Goal: Connect with others: Participate in discussion

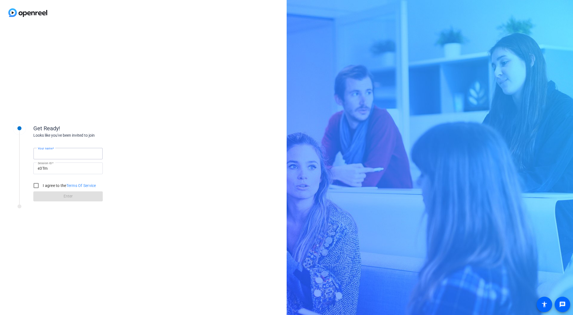
click at [69, 152] on input "Your name" at bounding box center [68, 153] width 61 height 7
type input "CHKP"
click at [39, 185] on input "I agree to the Terms Of Service" at bounding box center [36, 185] width 11 height 11
checkbox input "true"
click at [50, 195] on span at bounding box center [67, 196] width 69 height 13
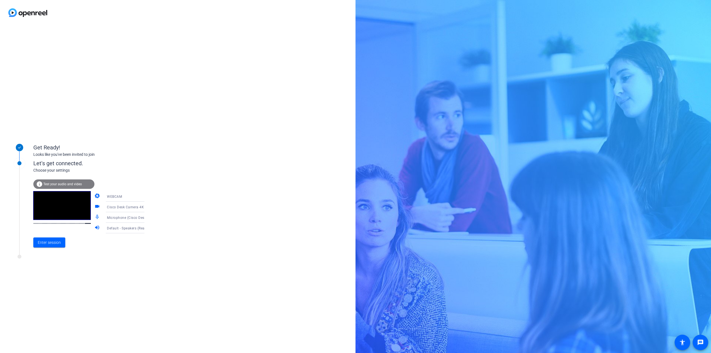
click at [147, 198] on icon at bounding box center [150, 196] width 7 height 7
click at [196, 177] on div at bounding box center [355, 176] width 711 height 353
click at [147, 208] on icon at bounding box center [150, 207] width 7 height 7
click at [221, 205] on div at bounding box center [355, 176] width 711 height 353
click at [147, 218] on icon at bounding box center [150, 217] width 7 height 7
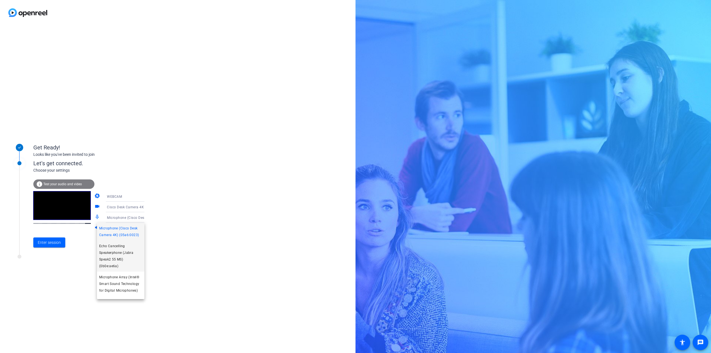
click at [129, 258] on span "Echo Cancelling Speakerphone (Jabra Speak2 55 MS) (0b0e:ae6a)" at bounding box center [120, 256] width 43 height 27
click at [147, 226] on icon at bounding box center [150, 228] width 7 height 7
click at [132, 261] on span "Communications - Echo Cancelling Speakerphone (Jabra Speak2 55 MS) (0b0e:ae6a)" at bounding box center [120, 266] width 43 height 27
click at [183, 250] on div "Get Ready! Looks like you've been invited to join Let's get connected. Choose y…" at bounding box center [178, 189] width 356 height 328
click at [81, 185] on span "Test your audio and video" at bounding box center [62, 184] width 39 height 4
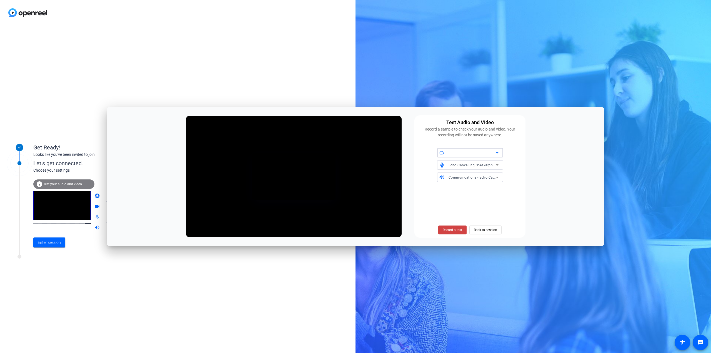
click at [498, 149] on icon at bounding box center [497, 152] width 7 height 7
click at [482, 164] on span "Cisco Desk Camera 4K (05a6:0023)" at bounding box center [470, 164] width 57 height 7
click at [491, 229] on span "Back to session" at bounding box center [485, 230] width 23 height 11
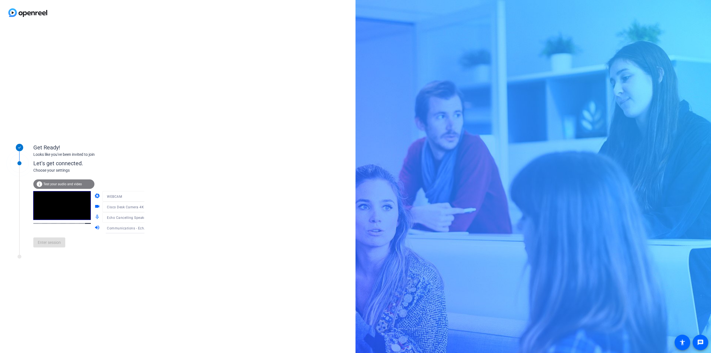
click at [271, 158] on div "Get Ready! Looks like you've been invited to join Let's get connected. Choose y…" at bounding box center [178, 189] width 356 height 328
click at [121, 220] on div "Microphone (Cisco Desk Camera 4K) (05a6:0023)" at bounding box center [127, 217] width 41 height 7
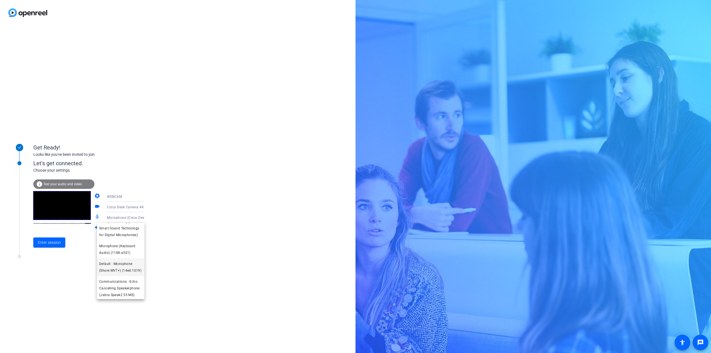
scroll to position [88, 0]
click at [118, 288] on span "Microphone (Shure MV7+) (14ed:1019)" at bounding box center [120, 290] width 43 height 13
click at [120, 230] on div "Default - Headphones (Shure MV7+) (14ed:1019)" at bounding box center [127, 228] width 41 height 7
click at [120, 230] on div at bounding box center [355, 176] width 711 height 353
click at [122, 228] on span "Default - Headphones (Shure MV7+) (14ed:1019)" at bounding box center [146, 228] width 79 height 4
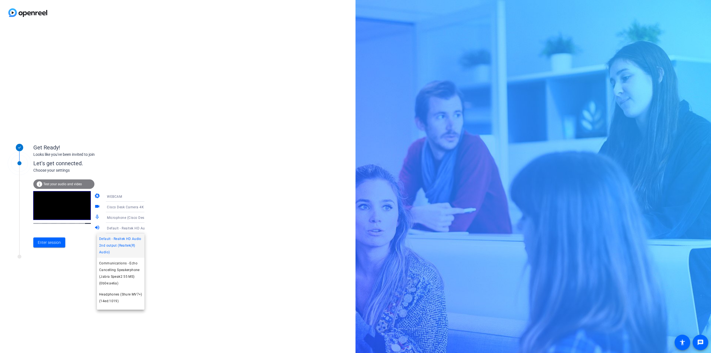
click at [130, 246] on span "Default - Realtek HD Audio 2nd output (Realtek(R) Audio)" at bounding box center [120, 246] width 43 height 20
click at [147, 208] on icon at bounding box center [150, 207] width 7 height 7
click at [137, 197] on div at bounding box center [355, 176] width 711 height 353
click at [147, 197] on icon at bounding box center [150, 196] width 7 height 7
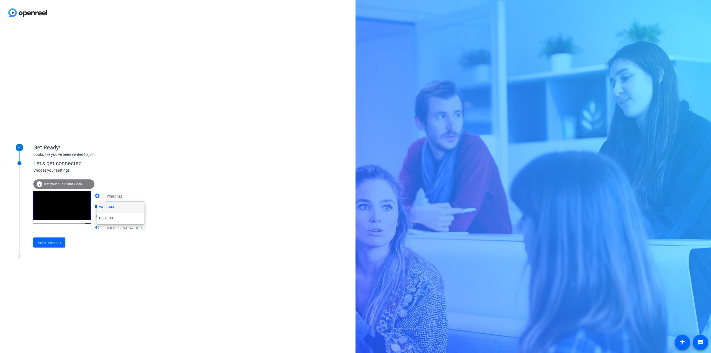
click at [171, 198] on div at bounding box center [355, 176] width 711 height 353
click at [147, 216] on icon at bounding box center [150, 217] width 7 height 7
click at [173, 228] on div at bounding box center [355, 176] width 711 height 353
click at [147, 227] on icon at bounding box center [150, 228] width 7 height 7
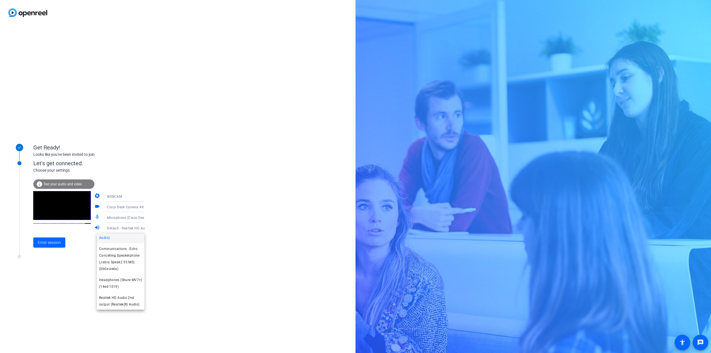
scroll to position [0, 0]
click at [192, 237] on div at bounding box center [355, 176] width 711 height 353
click at [68, 183] on span "Test your audio and video" at bounding box center [62, 184] width 39 height 4
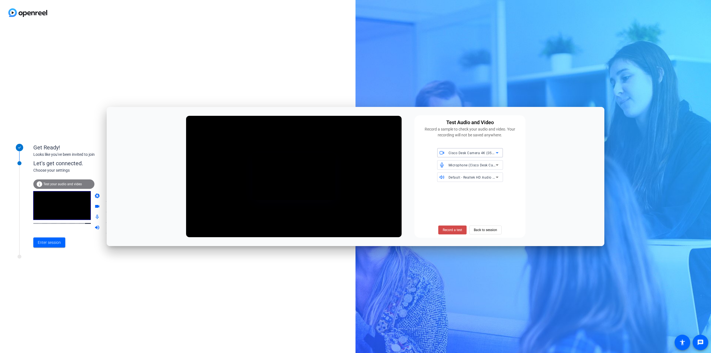
click at [457, 230] on span "Record a test" at bounding box center [452, 230] width 19 height 5
click at [469, 176] on span "Default - Realtek HD Audio 2nd output (Realtek(R) Audio)" at bounding box center [495, 177] width 93 height 4
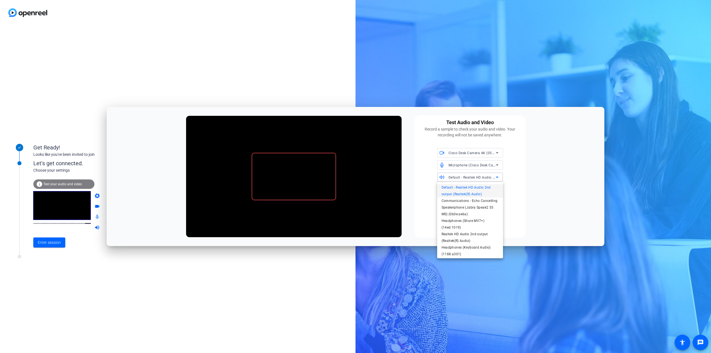
click at [547, 187] on div at bounding box center [355, 176] width 711 height 353
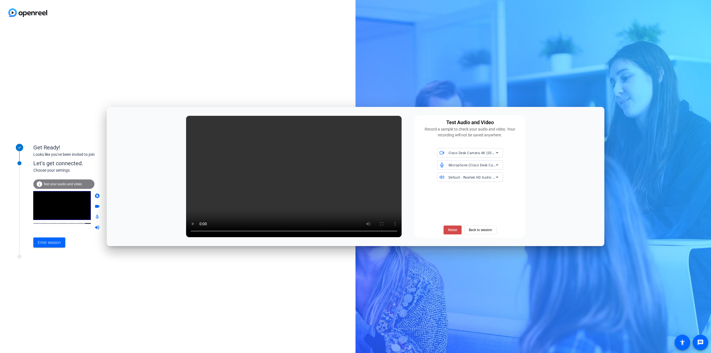
click at [456, 230] on span "Retest" at bounding box center [452, 230] width 9 height 5
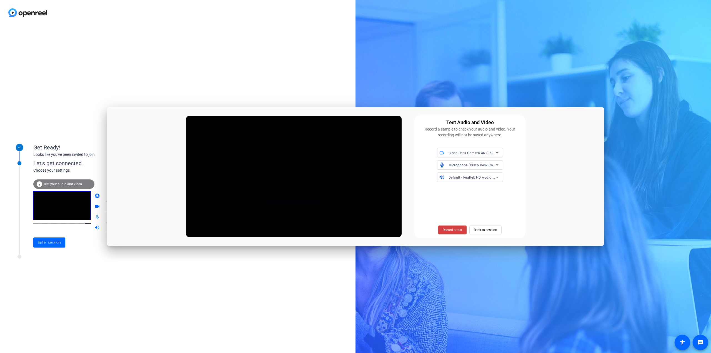
click at [489, 180] on div "Default - Realtek HD Audio 2nd output (Realtek(R) Audio)" at bounding box center [472, 177] width 47 height 7
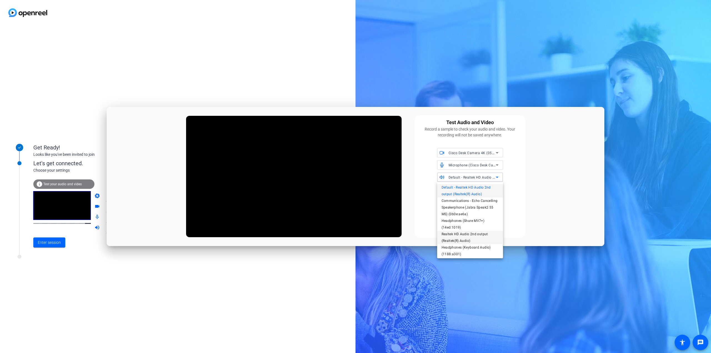
click at [464, 236] on span "Realtek HD Audio 2nd output (Realtek(R) Audio)" at bounding box center [470, 237] width 57 height 13
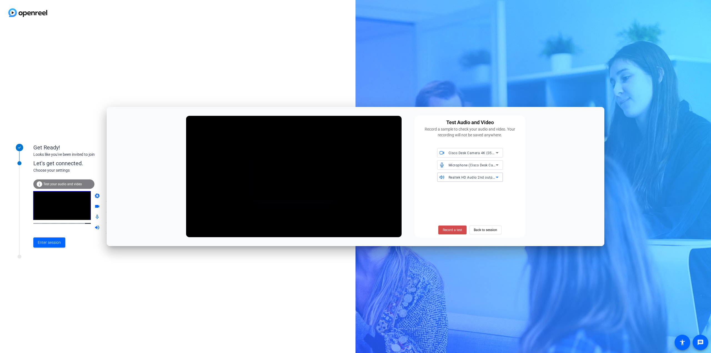
click at [456, 229] on span "Record a test" at bounding box center [452, 230] width 19 height 5
click at [482, 178] on span "Realtek HD Audio 2nd output (Realtek(R) Audio)" at bounding box center [488, 177] width 78 height 4
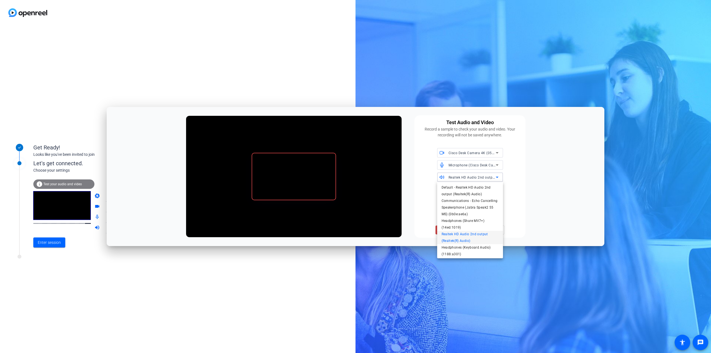
click at [537, 206] on div at bounding box center [355, 176] width 711 height 353
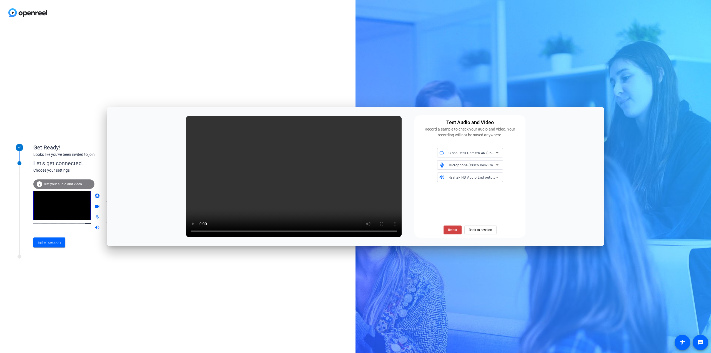
click at [482, 168] on div "Microphone (Cisco Desk Camera 4K) (05a6:0023)" at bounding box center [472, 165] width 47 height 7
click at [532, 175] on div at bounding box center [355, 176] width 711 height 353
click at [476, 228] on span "Back to session" at bounding box center [480, 230] width 23 height 11
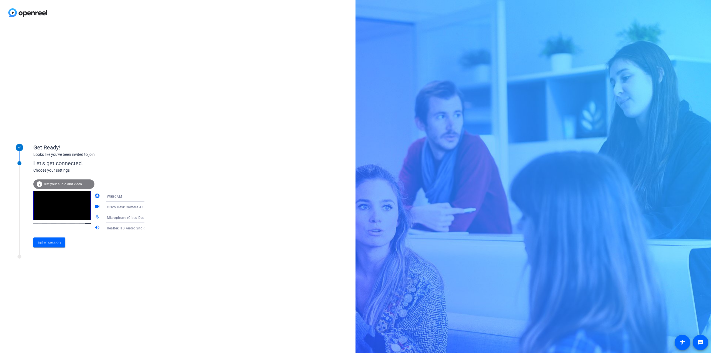
click at [131, 218] on span "Microphone (Cisco Desk Camera 4K) (05a6:0023)" at bounding box center [147, 217] width 81 height 4
click at [227, 221] on div at bounding box center [355, 176] width 711 height 353
click at [149, 218] on icon at bounding box center [150, 217] width 3 height 1
click at [122, 251] on span "Default - Microphone (Shure MV7+) (14ed:1019)" at bounding box center [120, 244] width 43 height 13
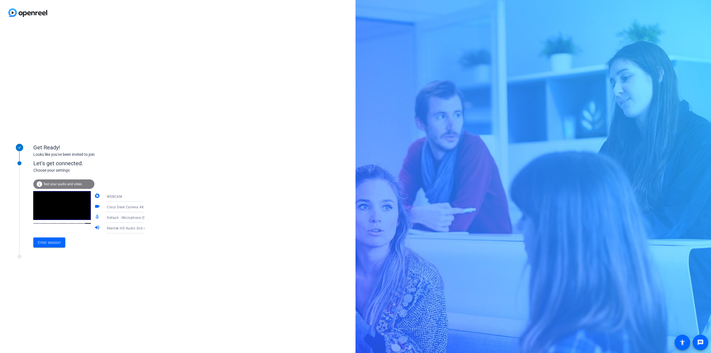
click at [147, 219] on icon at bounding box center [150, 217] width 7 height 7
click at [125, 233] on span "Microphone (Cisco Desk Camera 4K) (05a6:0023)" at bounding box center [120, 231] width 43 height 13
click at [147, 218] on icon at bounding box center [150, 217] width 7 height 7
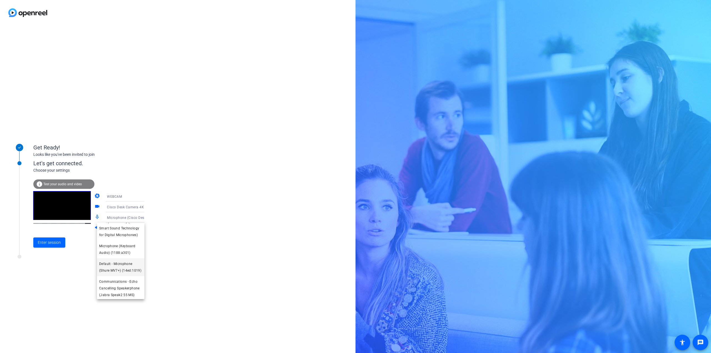
click at [131, 270] on span "Default - Microphone (Shure MV7+) (14ed:1019)" at bounding box center [120, 267] width 43 height 13
click at [147, 221] on icon at bounding box center [150, 217] width 7 height 7
click at [128, 232] on span "Microphone (Cisco Desk Camera 4K) (05a6:0023)" at bounding box center [120, 231] width 43 height 13
click at [135, 217] on span "Microphone (Cisco Desk Camera 4K) (05a6:0023)" at bounding box center [147, 217] width 81 height 4
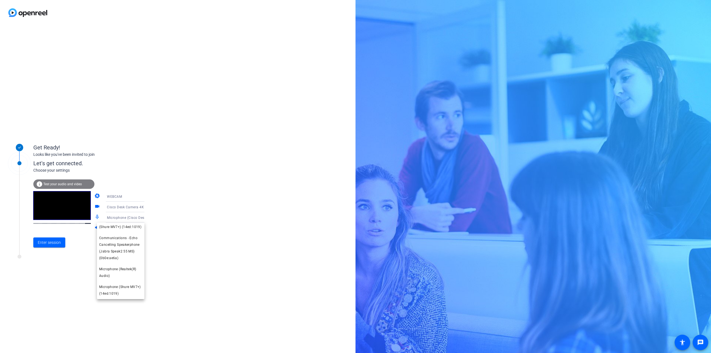
scroll to position [106, 0]
click at [124, 294] on span "Microphone (Shure MV7+) (14ed:1019)" at bounding box center [120, 290] width 43 height 13
click at [133, 220] on div "Microphone (Shure MV7+) (14ed:1019)" at bounding box center [127, 217] width 41 height 7
click at [128, 250] on span "Default - Microphone (Shure MV7+) (14ed:1019)" at bounding box center [120, 244] width 43 height 13
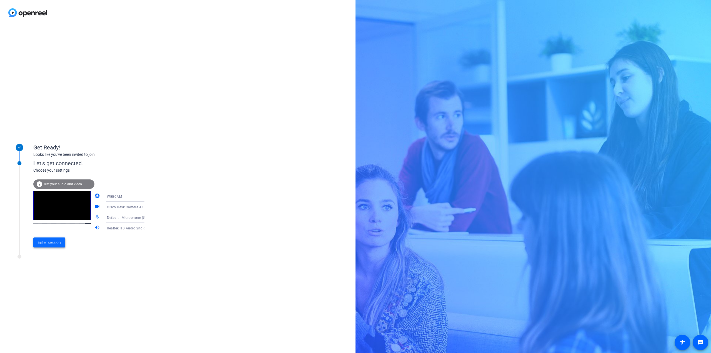
click at [53, 246] on span "Enter session" at bounding box center [49, 243] width 23 height 6
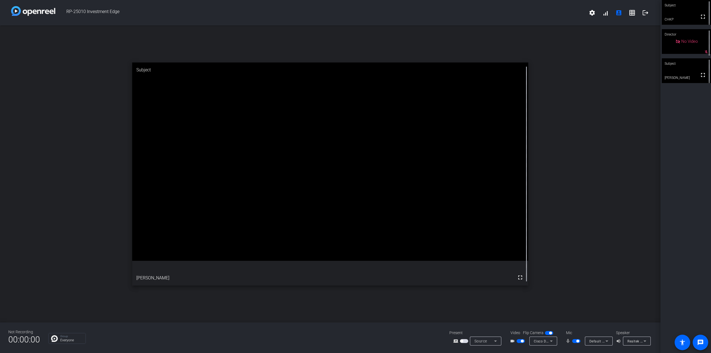
click at [573, 176] on div "open_in_new Subject fullscreen [PERSON_NAME]" at bounding box center [330, 174] width 661 height 297
click at [568, 315] on mat-icon "mic_none" at bounding box center [569, 341] width 7 height 7
click at [573, 315] on icon at bounding box center [645, 341] width 7 height 7
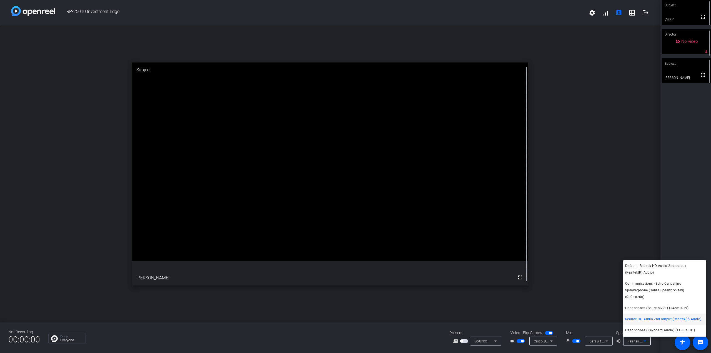
click at [573, 212] on div at bounding box center [355, 176] width 711 height 353
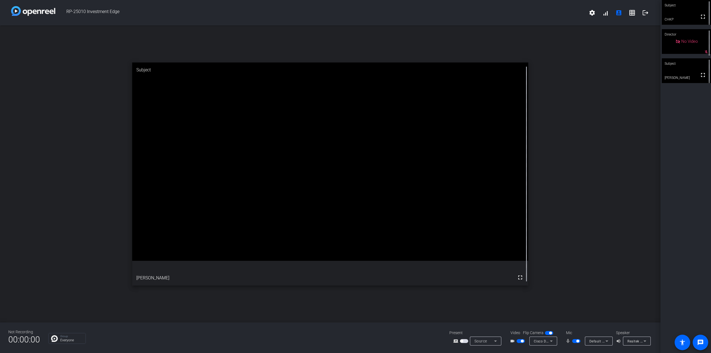
click at [573, 315] on span "Default - Microphone (Shure MV7+) (14ed:1019)" at bounding box center [629, 341] width 78 height 4
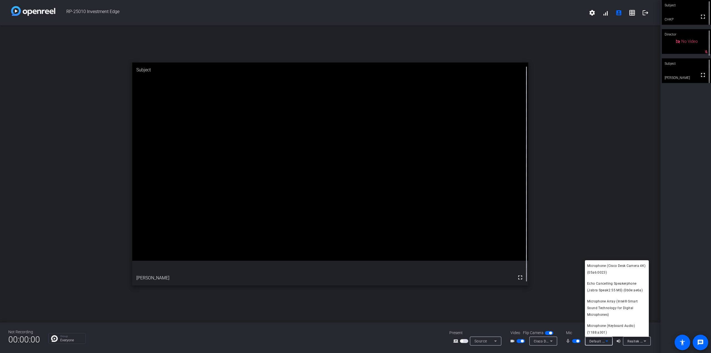
scroll to position [19, 0]
click at [573, 126] on div at bounding box center [355, 176] width 711 height 353
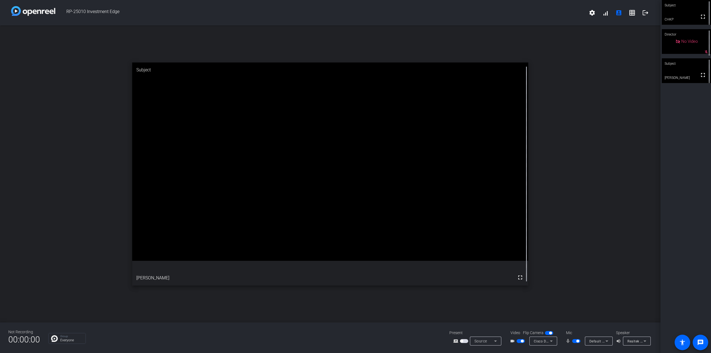
click at [573, 315] on span "Realtek HD Audio 2nd output (Realtek(R) Audio)" at bounding box center [667, 341] width 78 height 4
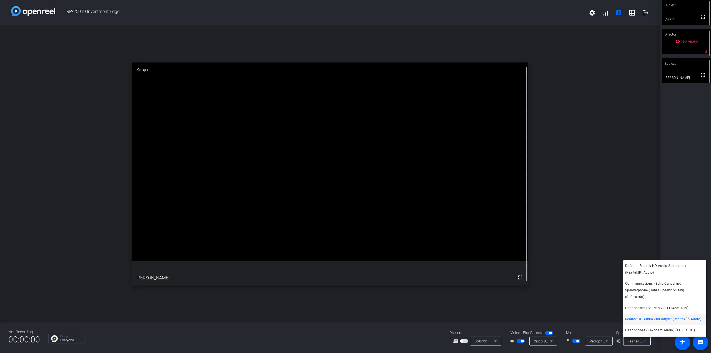
click at [573, 267] on div at bounding box center [355, 176] width 711 height 353
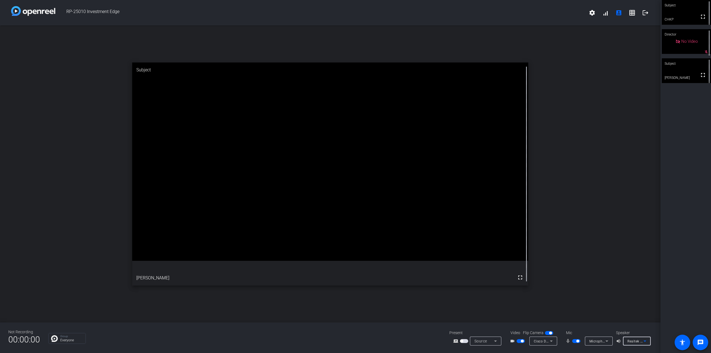
click at [573, 315] on icon at bounding box center [645, 341] width 7 height 7
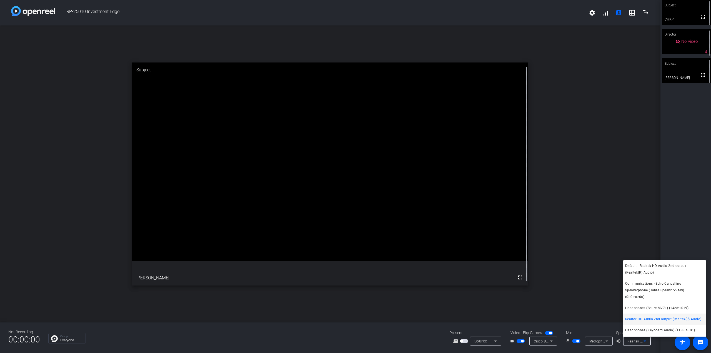
click at [573, 206] on div at bounding box center [355, 176] width 711 height 353
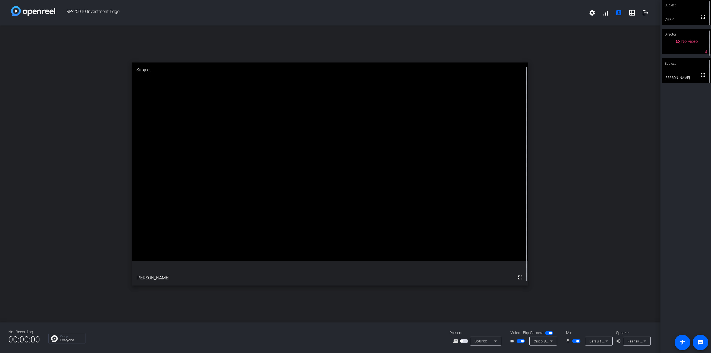
click at [573, 315] on span "Default - Microphone (Shure MV7+) (14ed:1019)" at bounding box center [629, 341] width 78 height 4
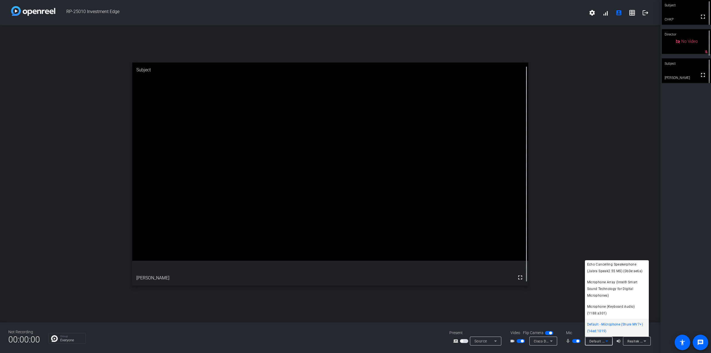
click at [573, 166] on div at bounding box center [355, 176] width 711 height 353
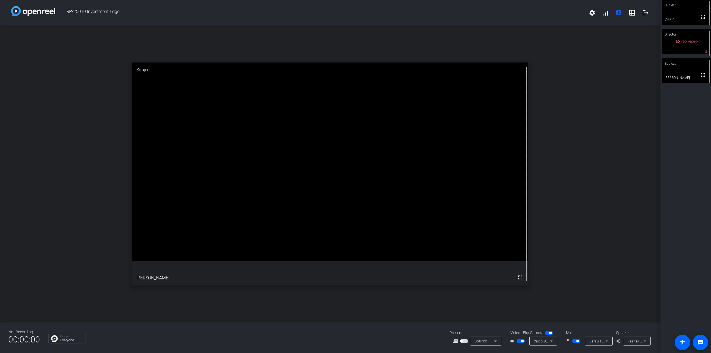
click at [573, 315] on icon at bounding box center [607, 341] width 7 height 7
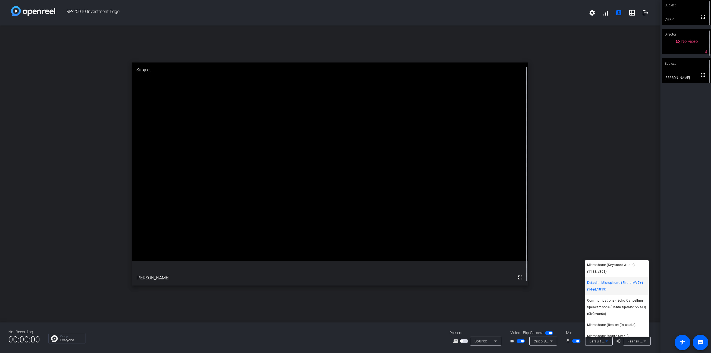
scroll to position [73, 0]
click at [554, 264] on div at bounding box center [355, 176] width 711 height 353
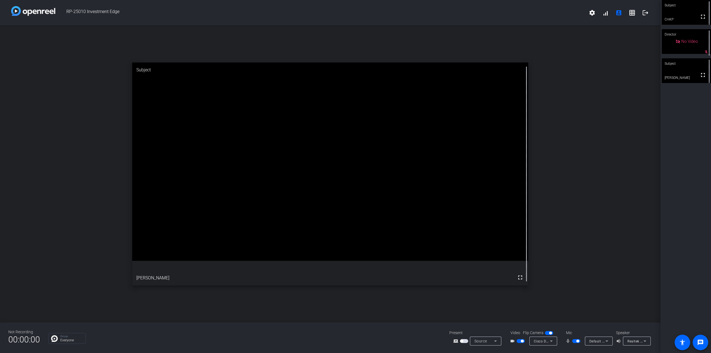
click at [573, 315] on span "Default - Microphone (Shure MV7+) (14ed:1019)" at bounding box center [629, 341] width 78 height 4
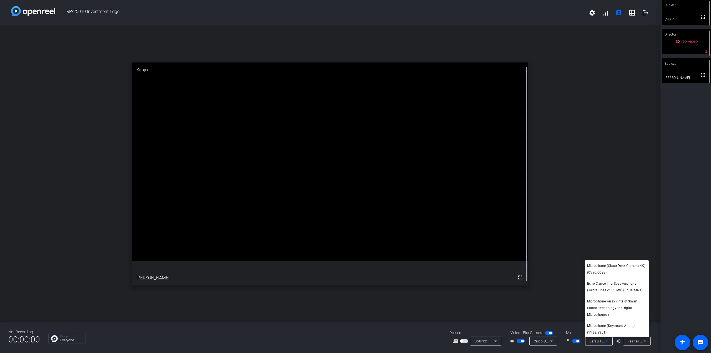
scroll to position [19, 0]
click at [573, 217] on div at bounding box center [355, 176] width 711 height 353
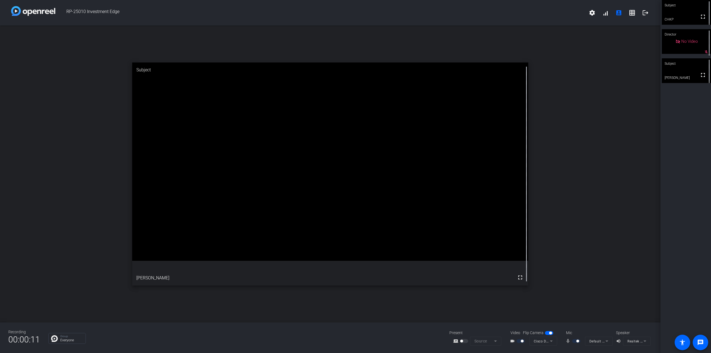
click at [573, 185] on div "open_in_new Subject fullscreen [PERSON_NAME]" at bounding box center [330, 174] width 661 height 297
click at [573, 62] on div "open_in_new Subject fullscreen [PERSON_NAME]" at bounding box center [330, 174] width 661 height 297
click at [573, 115] on div "open_in_new Subject fullscreen [PERSON_NAME]" at bounding box center [330, 174] width 661 height 297
click at [573, 233] on div "Subject fullscreen CHKP Director No Video mic_off_outline Subject fullscreen [P…" at bounding box center [686, 176] width 51 height 353
click at [573, 14] on mat-icon "logout" at bounding box center [645, 12] width 7 height 7
